Goal: Check status: Check status

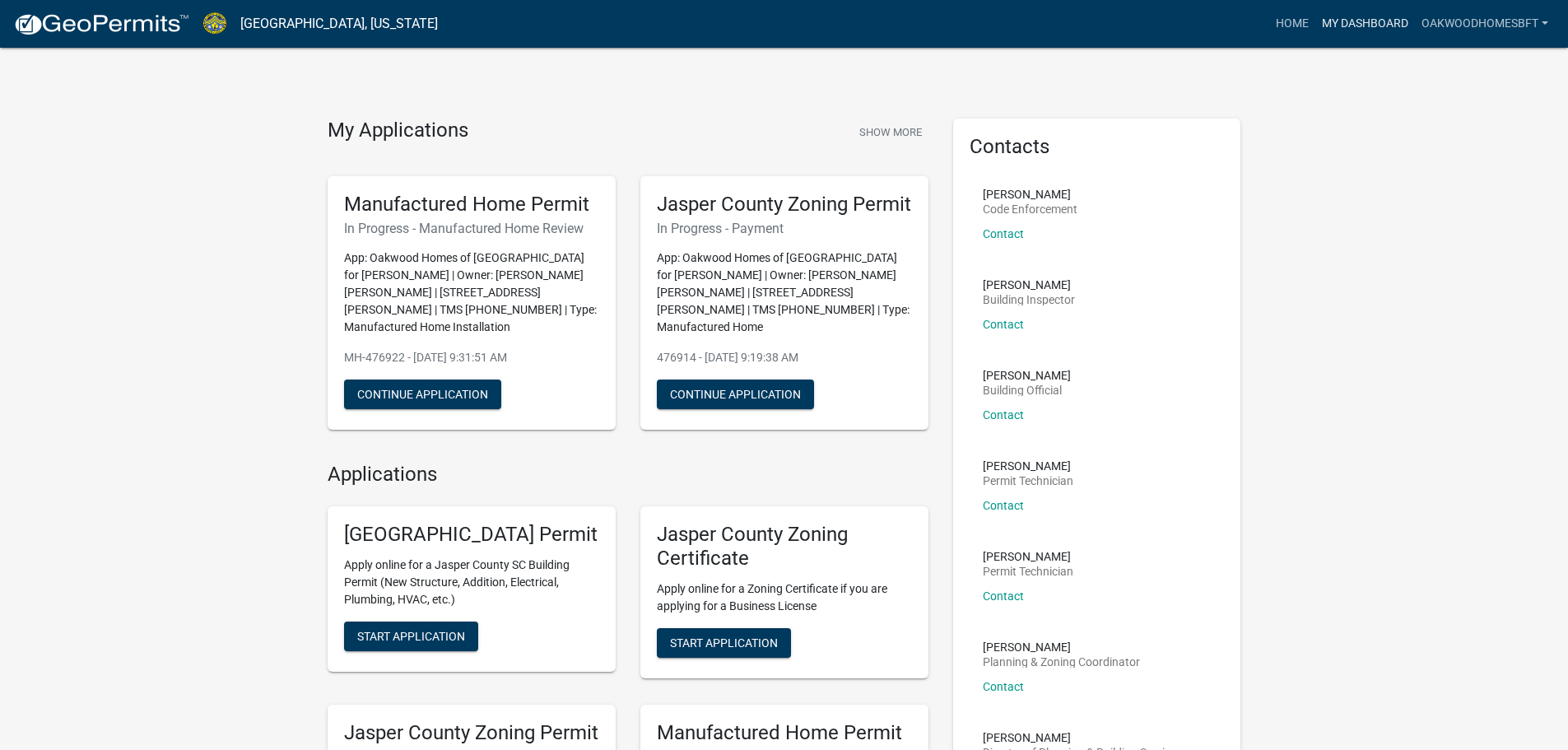
click at [1401, 27] on link "My Dashboard" at bounding box center [1365, 24] width 100 height 31
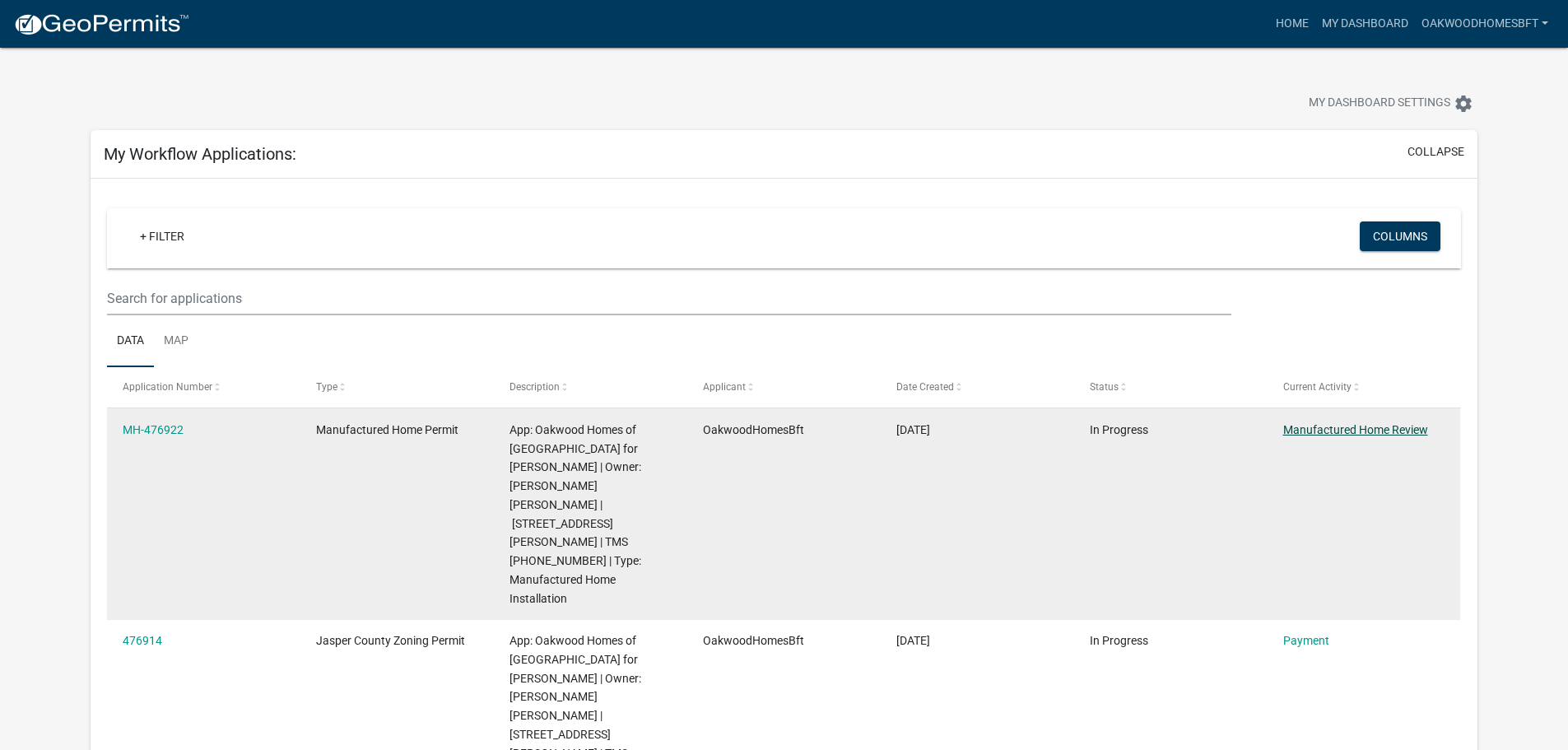
click at [1313, 433] on link "Manufactured Home Review" at bounding box center [1356, 430] width 145 height 13
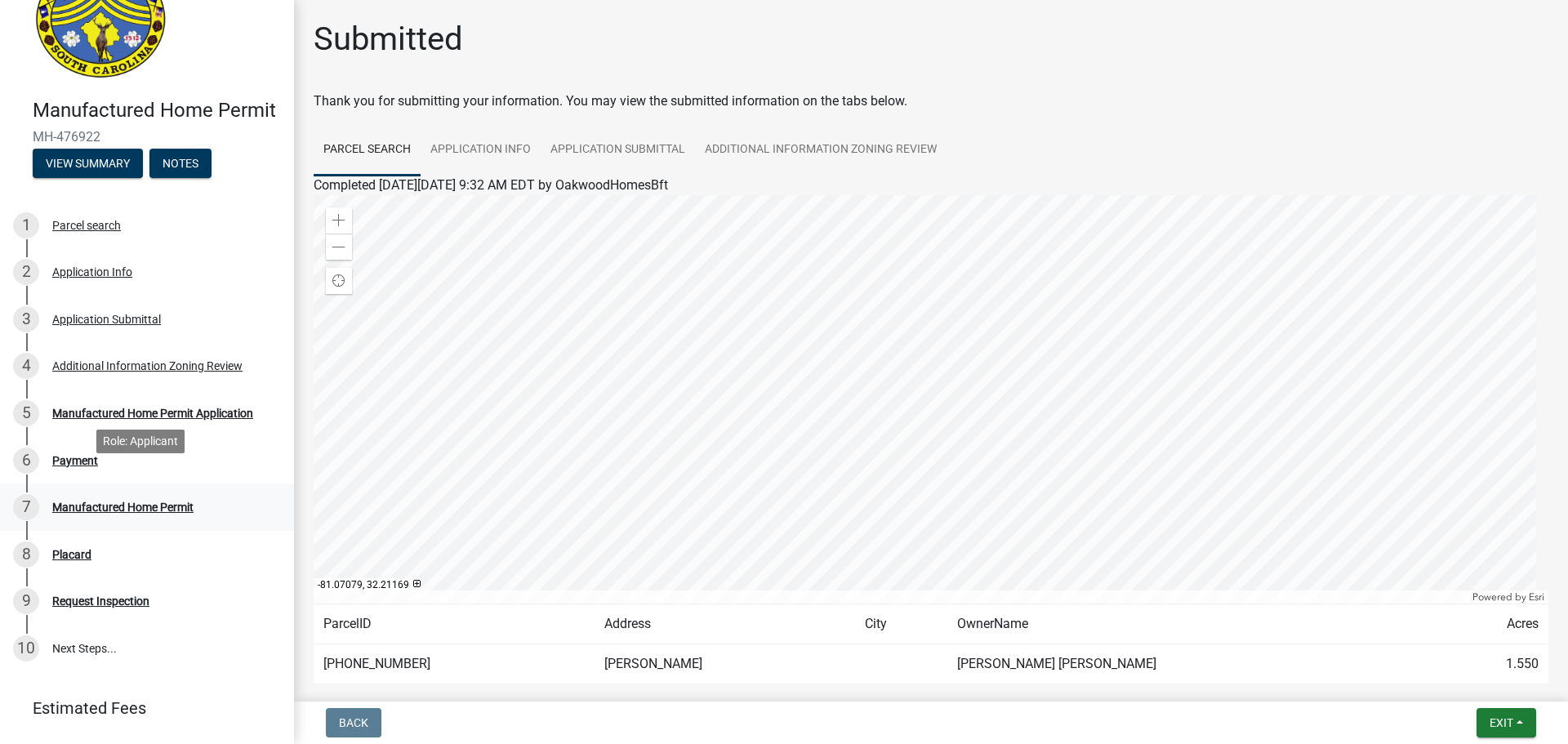
scroll to position [124, 0]
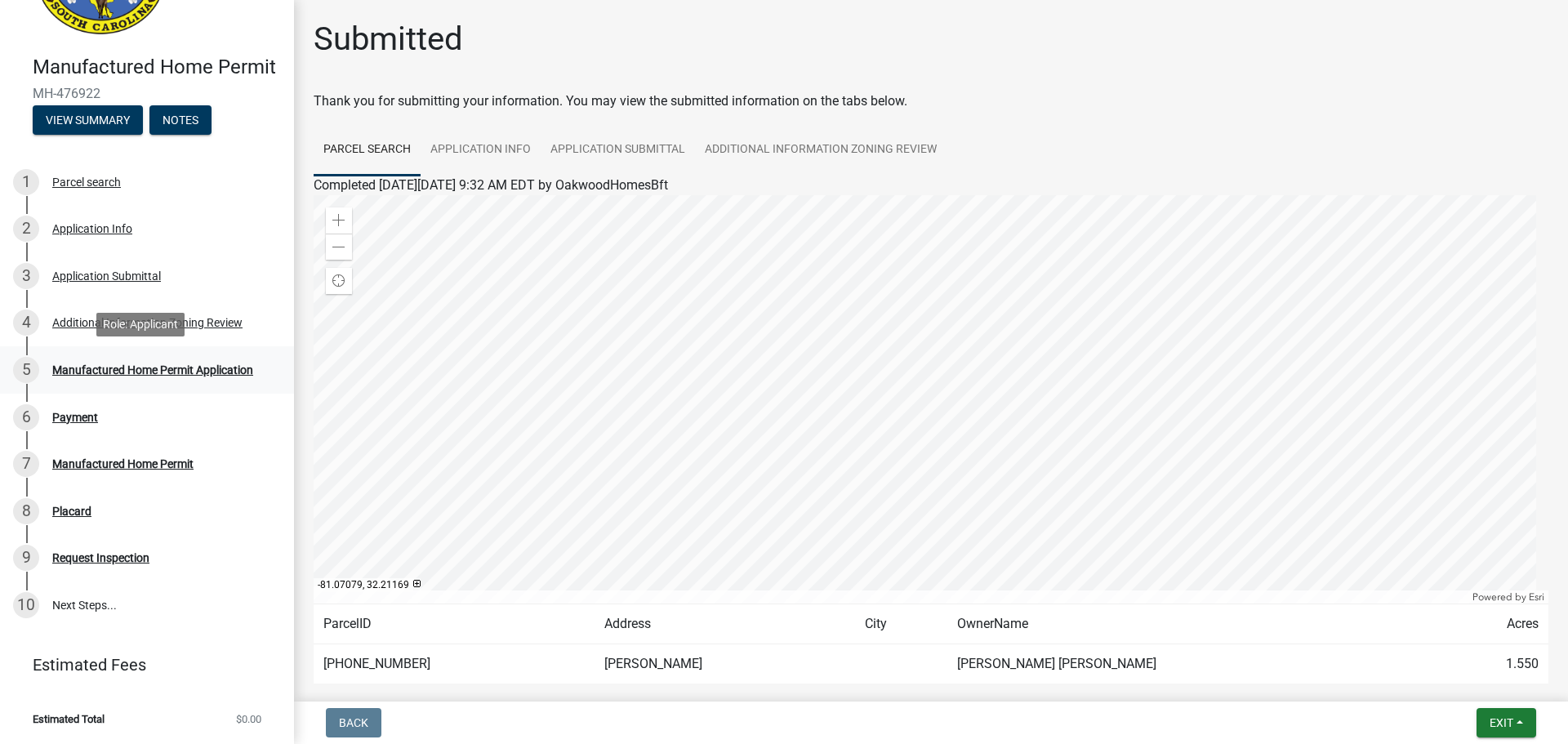
click at [108, 371] on div "Manufactured Home Permit Application" at bounding box center [152, 370] width 201 height 11
click at [98, 410] on div "6 Payment" at bounding box center [141, 418] width 255 height 26
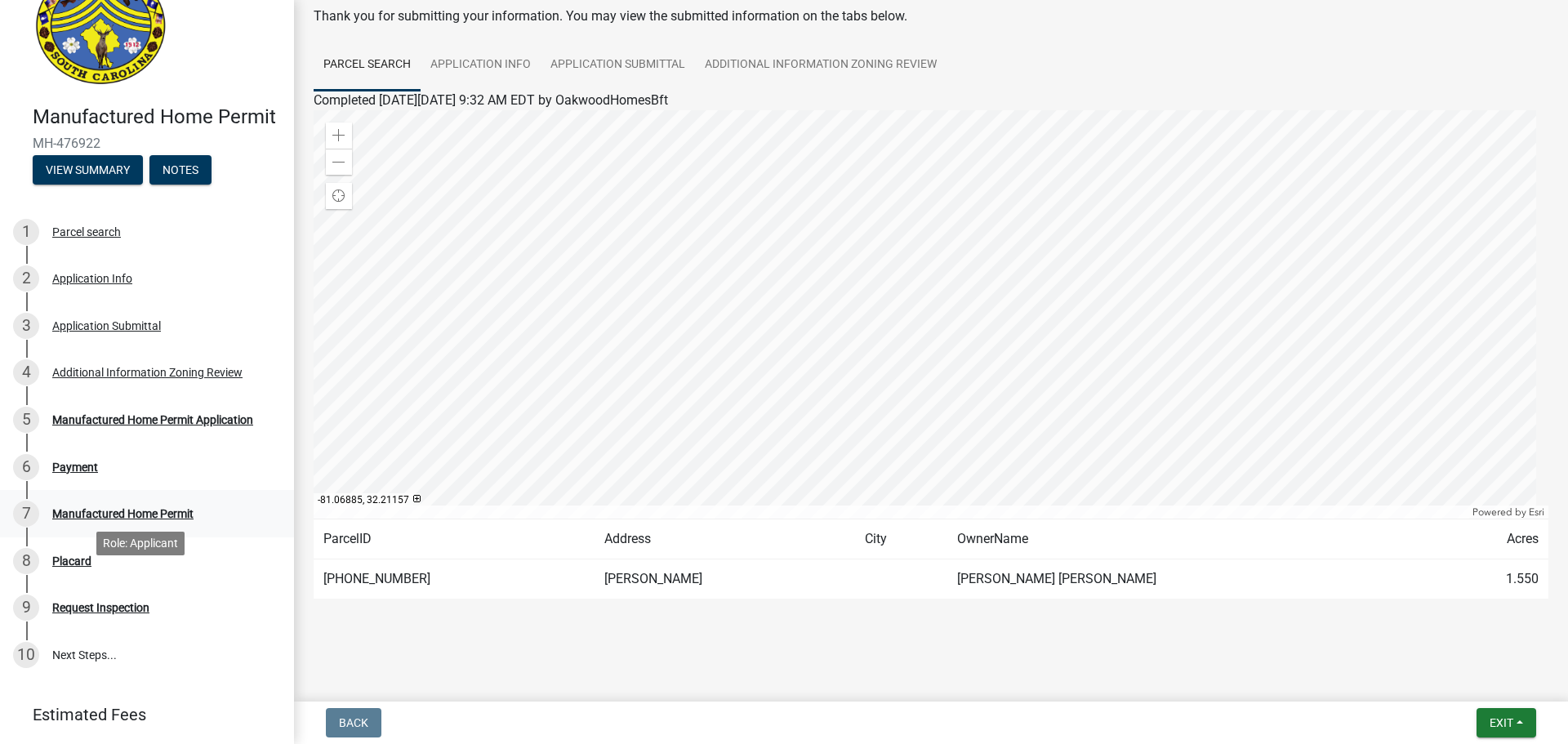
scroll to position [0, 0]
